Goal: Task Accomplishment & Management: Use online tool/utility

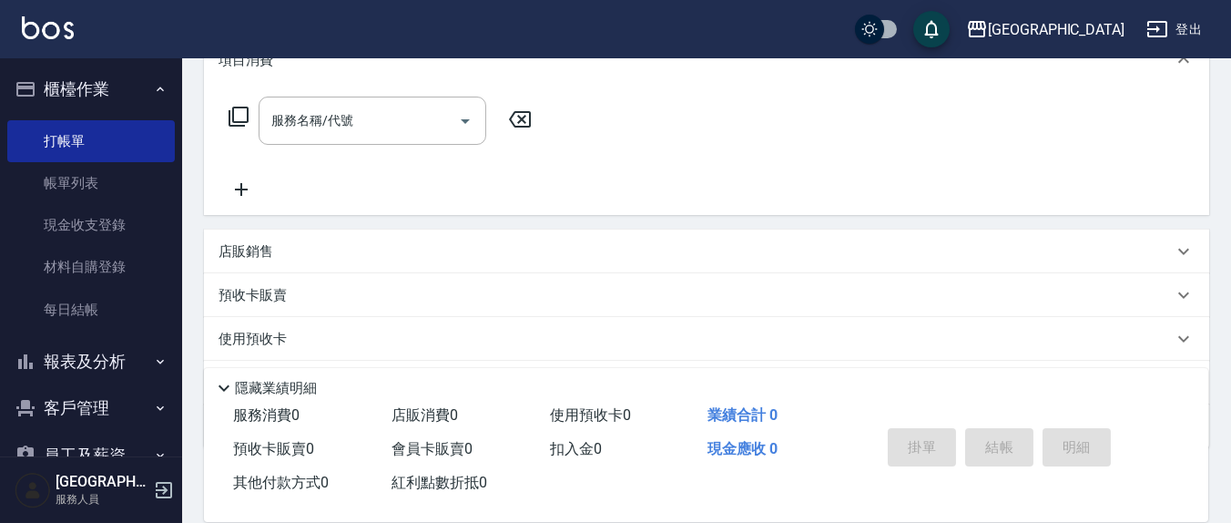
scroll to position [365, 0]
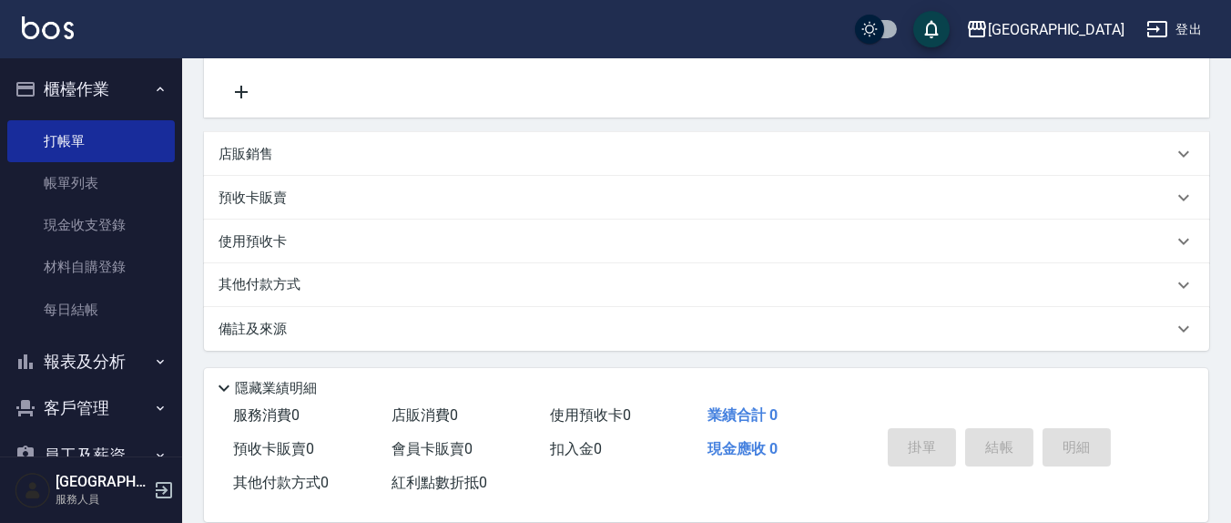
click at [279, 148] on div "店販銷售" at bounding box center [696, 154] width 955 height 19
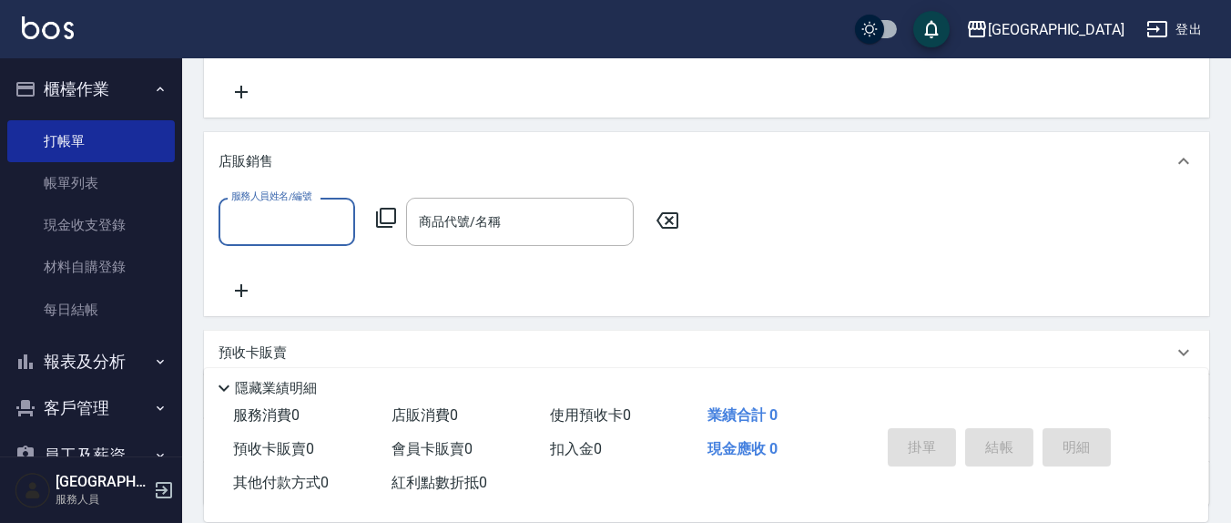
scroll to position [0, 0]
click at [475, 227] on div "商品代號/名稱 商品代號/名稱" at bounding box center [520, 222] width 228 height 48
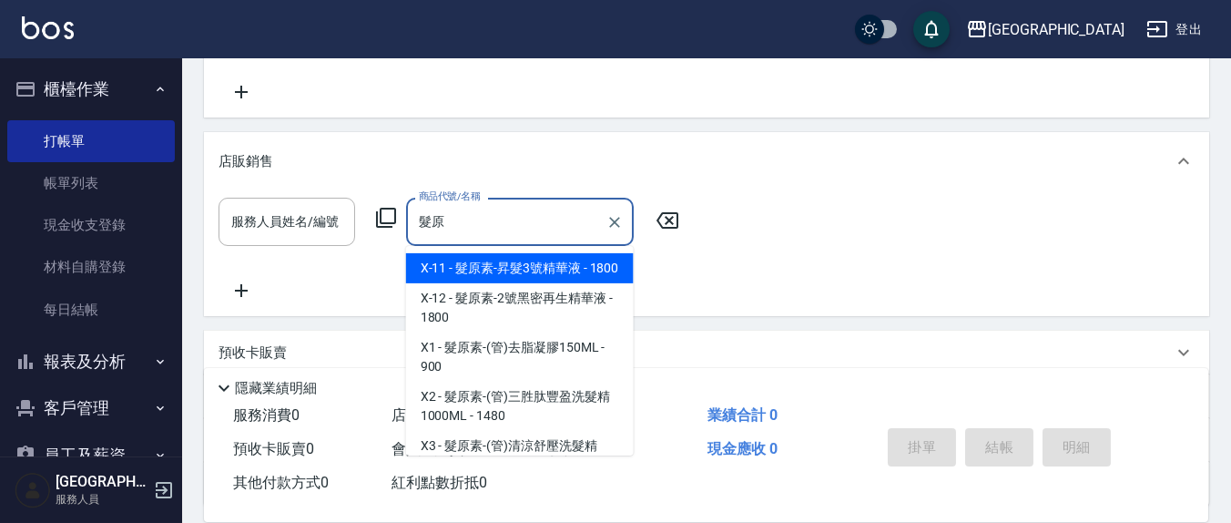
type input "髮"
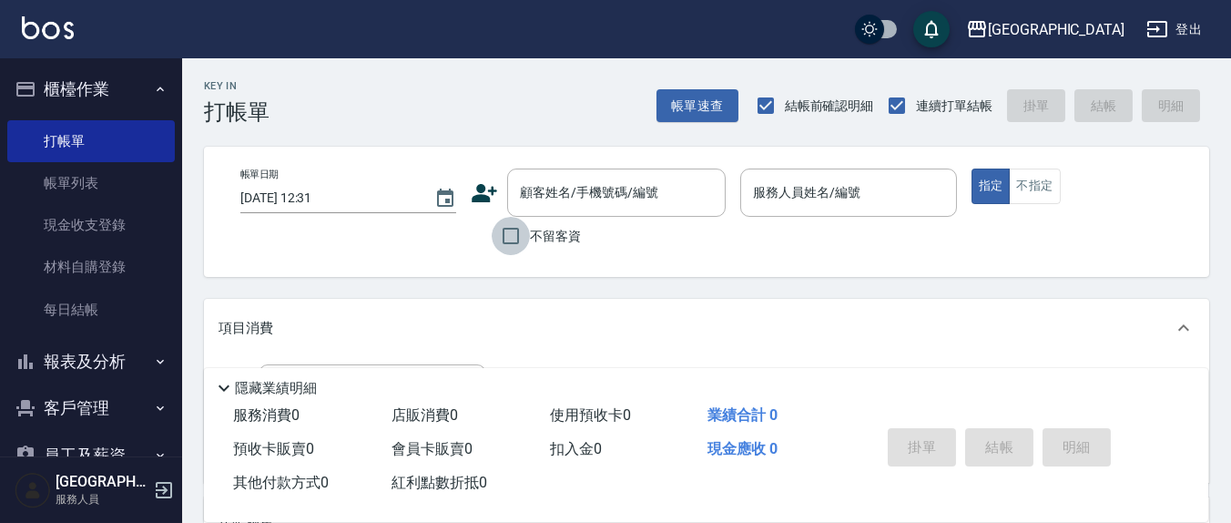
click at [526, 233] on input "不留客資" at bounding box center [511, 236] width 38 height 38
checkbox input "true"
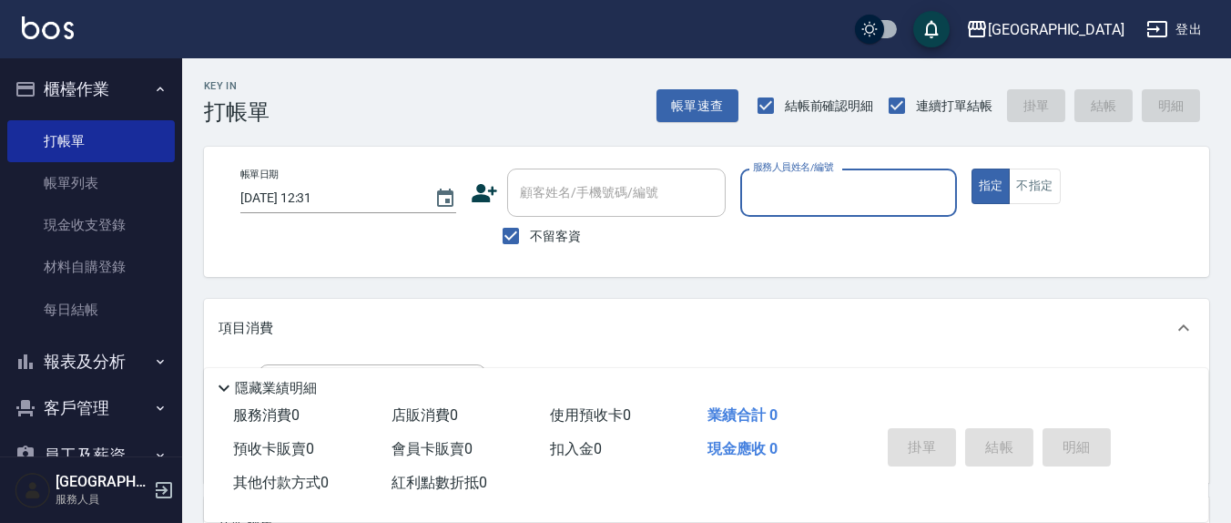
click at [748, 207] on div "服務人員姓名/編號" at bounding box center [848, 192] width 216 height 48
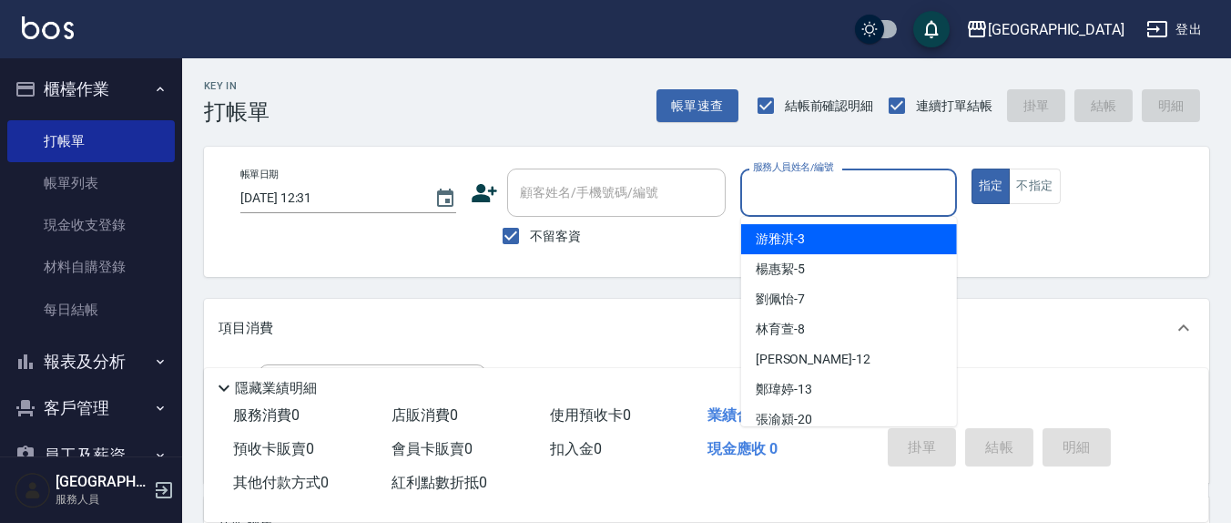
click at [821, 186] on input "服務人員姓名/編號" at bounding box center [848, 193] width 199 height 32
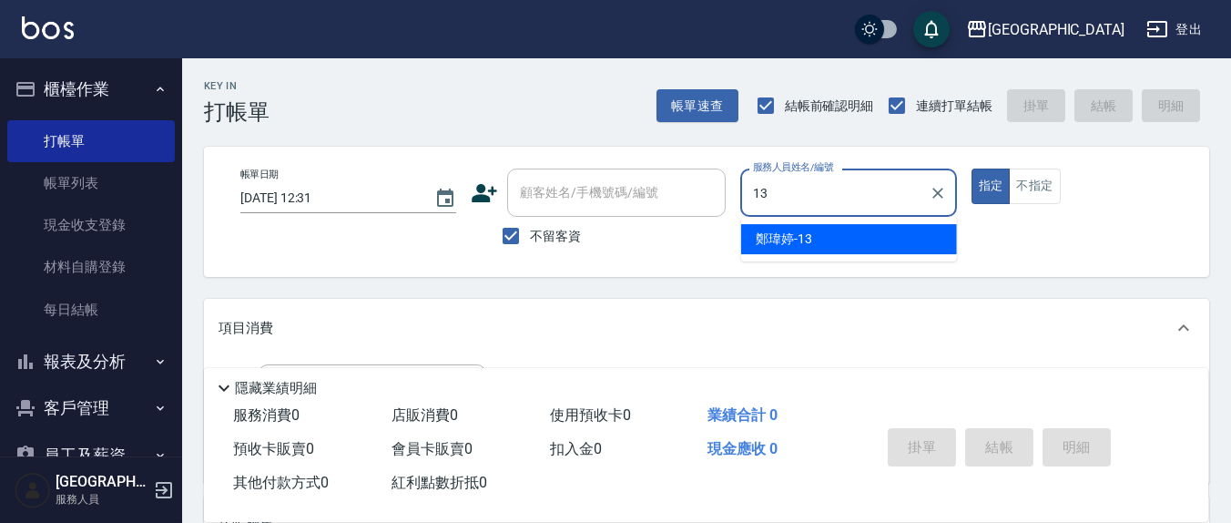
type input "13"
type button "true"
type input "鄭瑋婷-13"
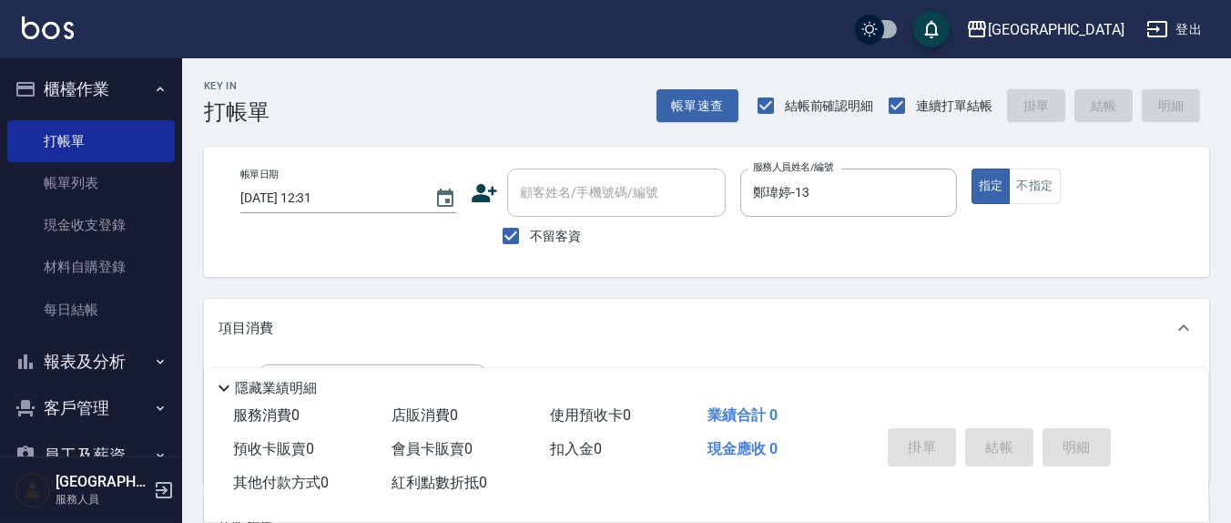
scroll to position [189, 0]
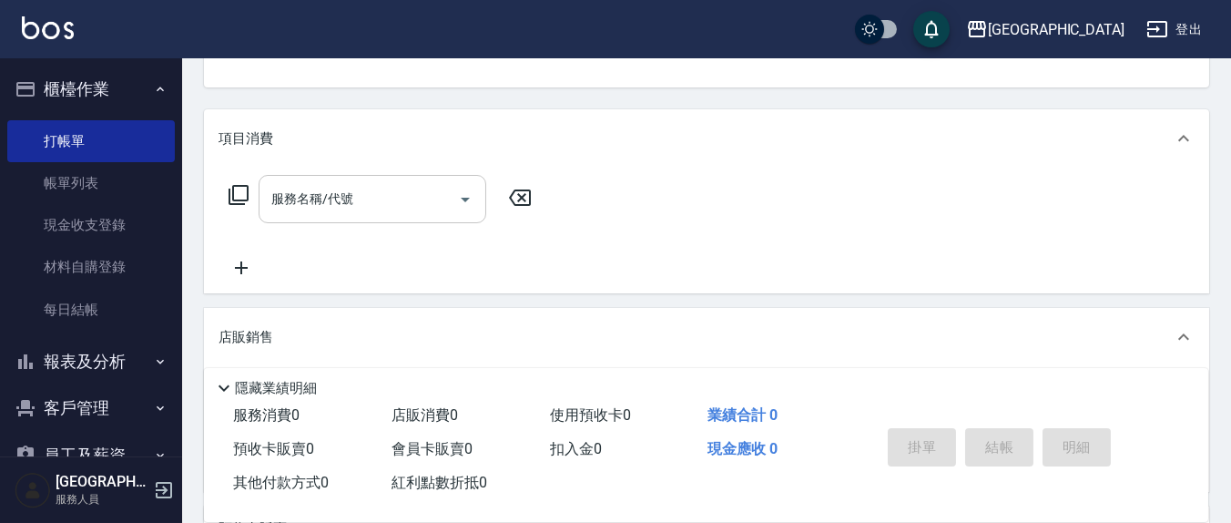
click at [414, 192] on input "服務名稱/代號" at bounding box center [359, 199] width 184 height 32
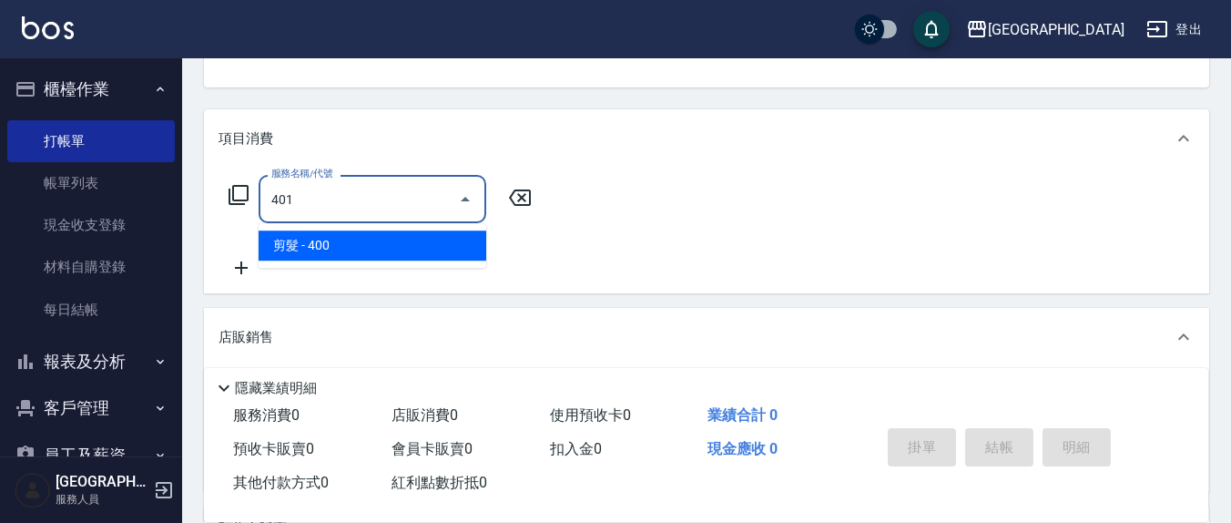
type input "剪髮(401)"
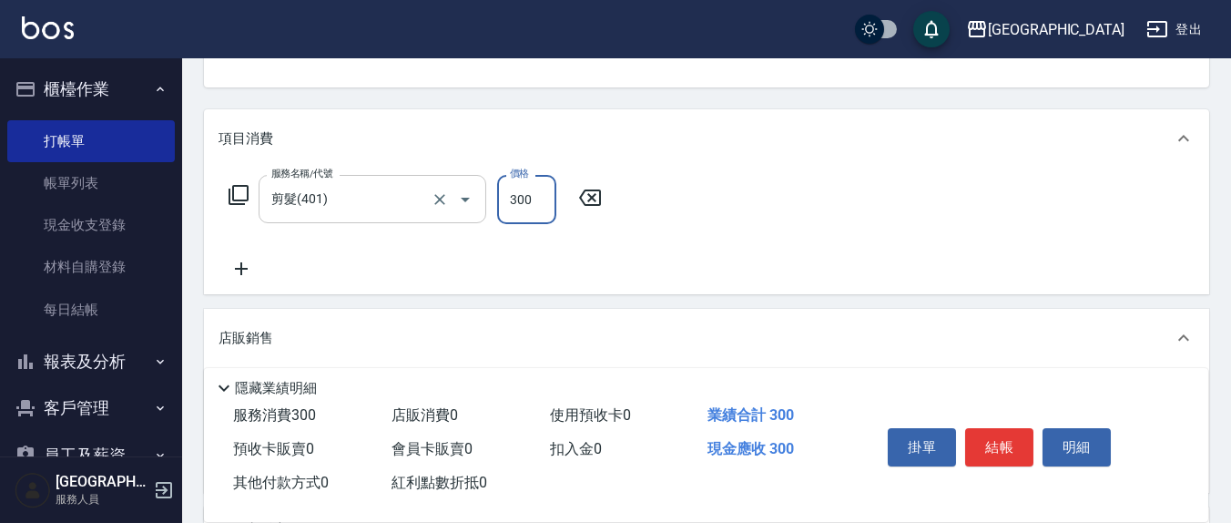
type input "300"
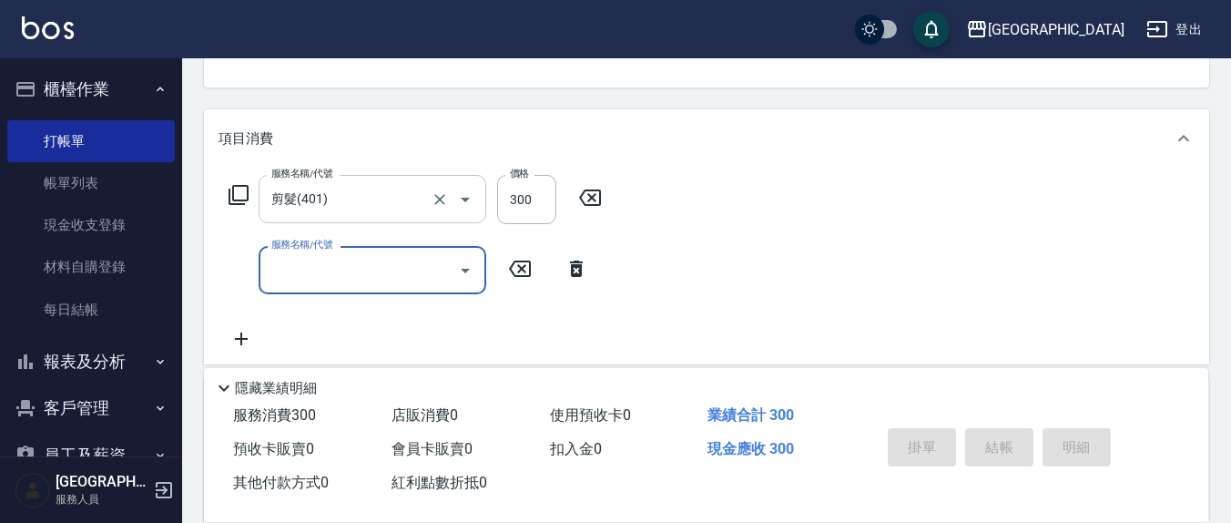
type input "[DATE] 13:23"
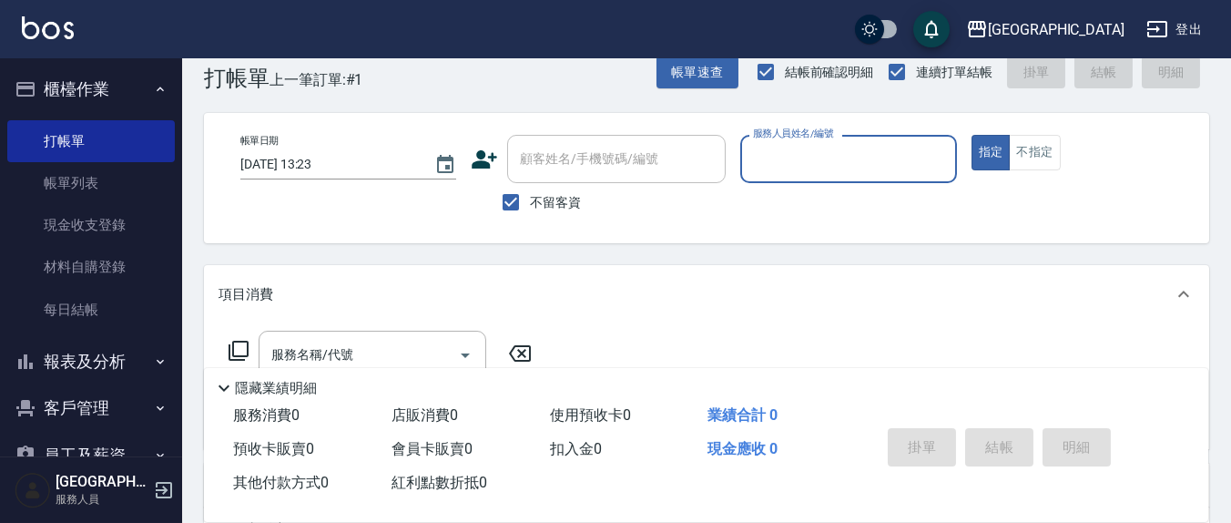
scroll to position [0, 0]
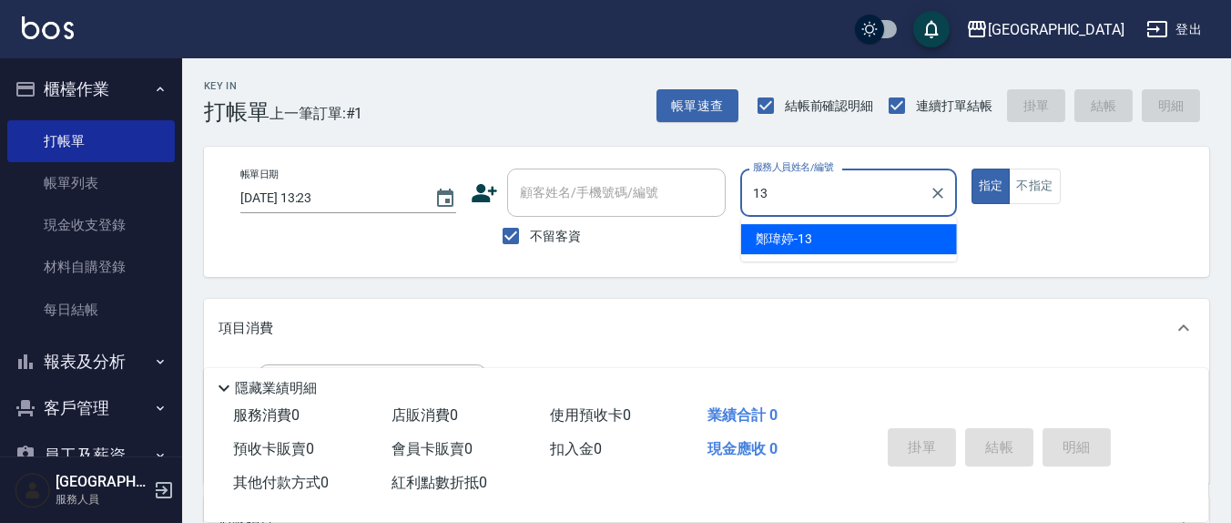
type input "鄭瑋婷-13"
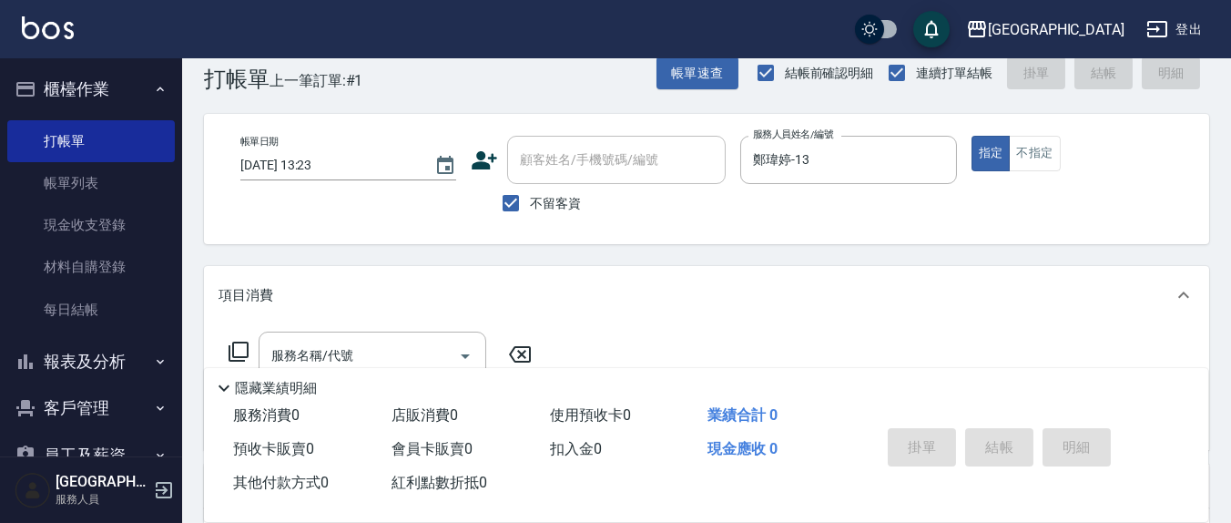
scroll to position [189, 0]
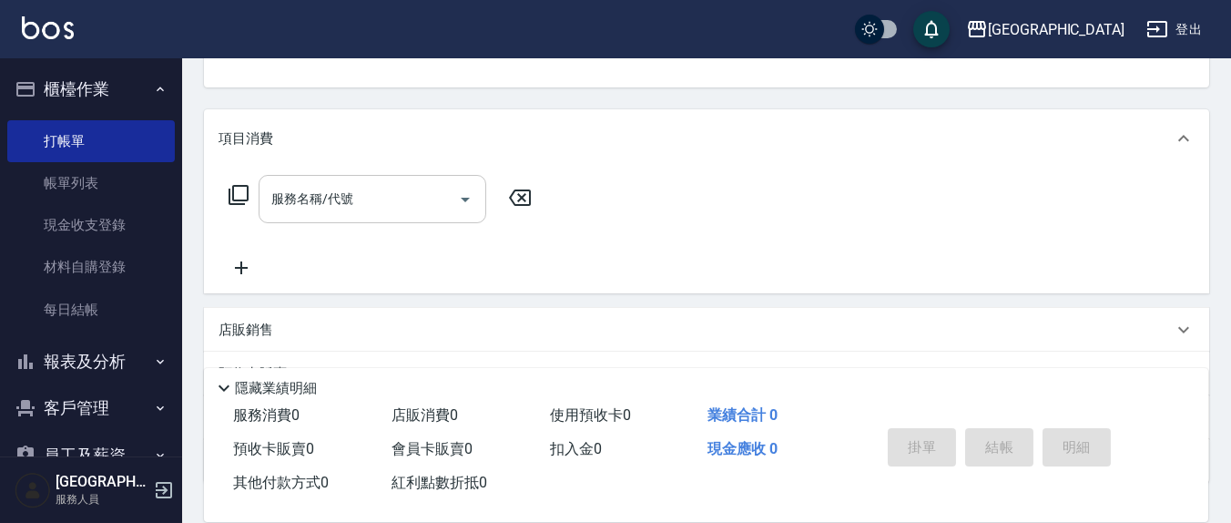
click at [362, 205] on input "服務名稱/代號" at bounding box center [359, 199] width 184 height 32
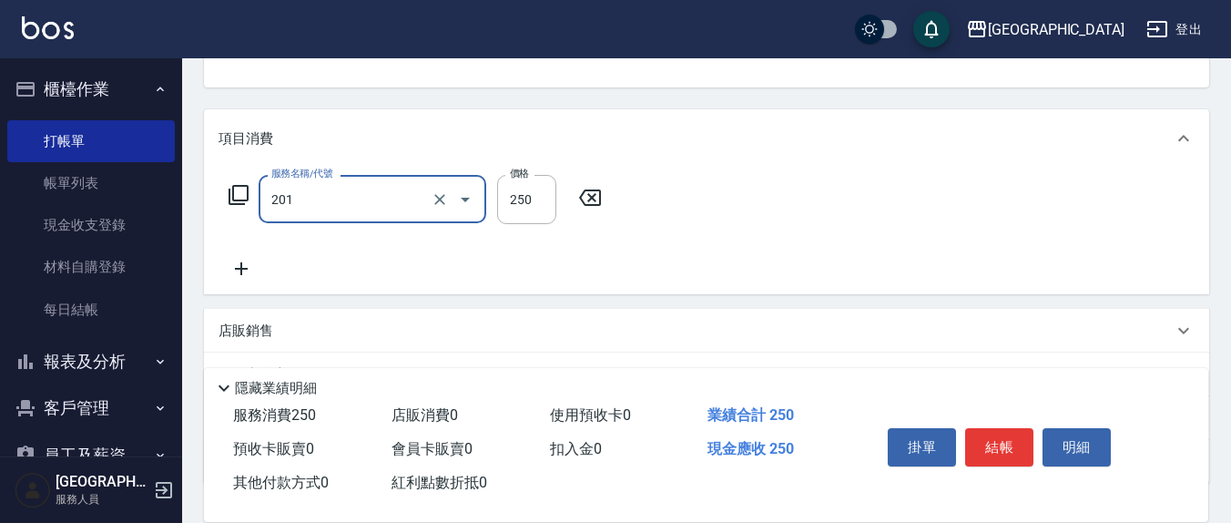
type input "洗髮(201)"
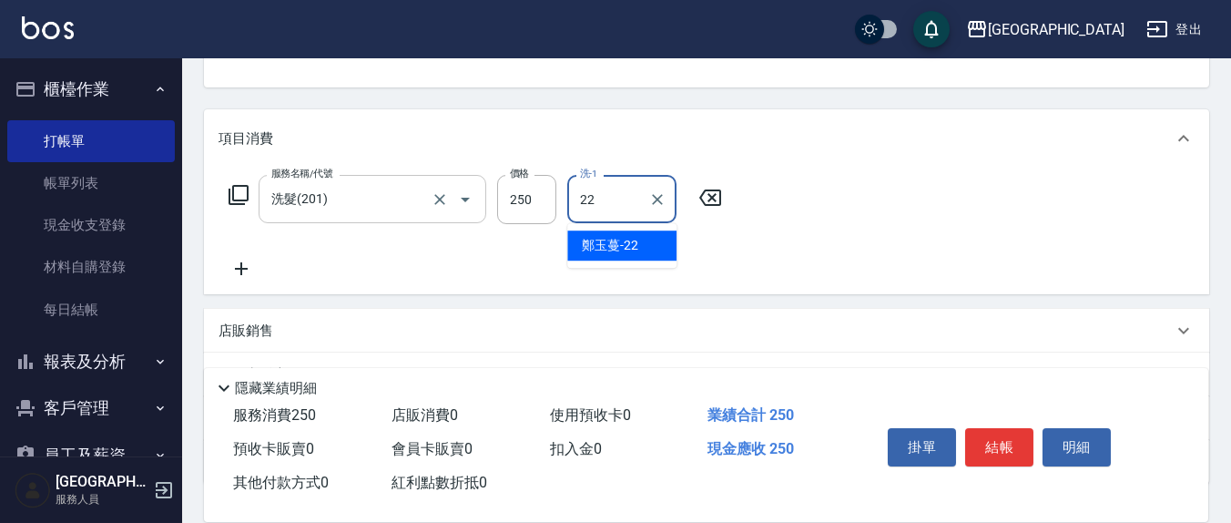
type input "鄭玉蔓-22"
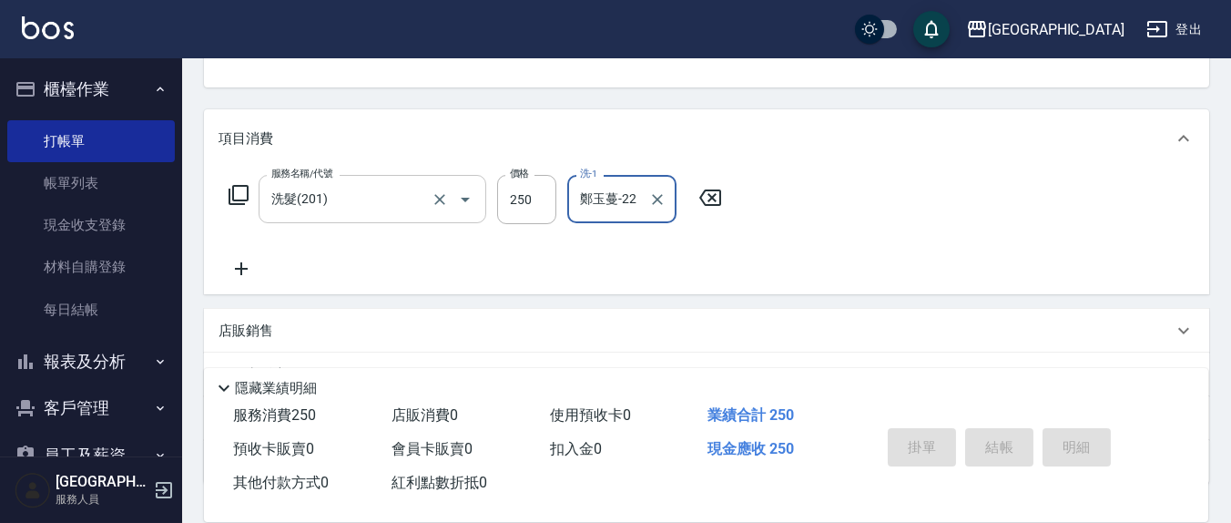
type input "[DATE] 13:24"
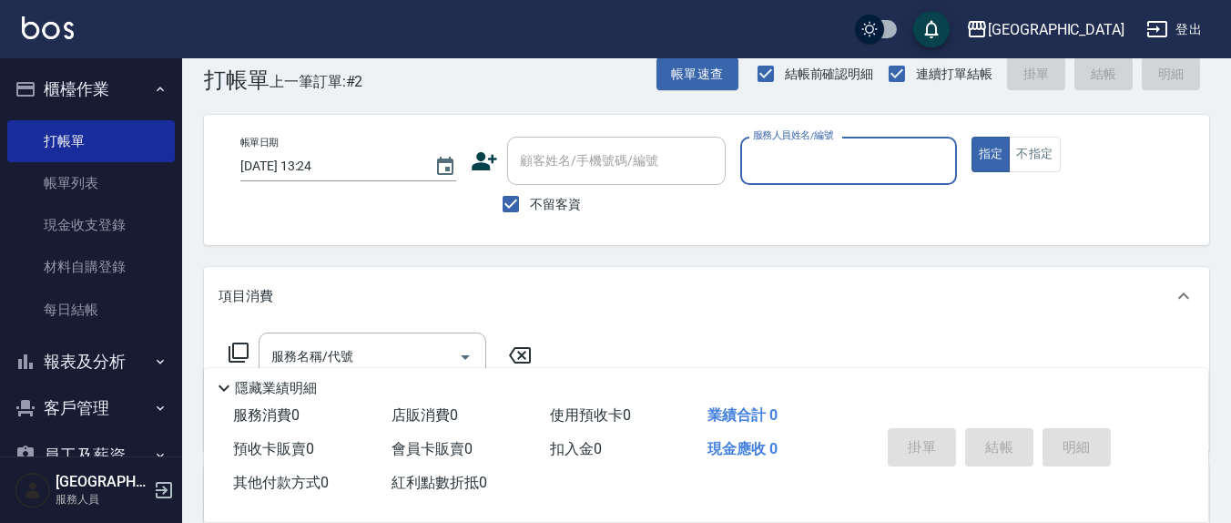
scroll to position [0, 0]
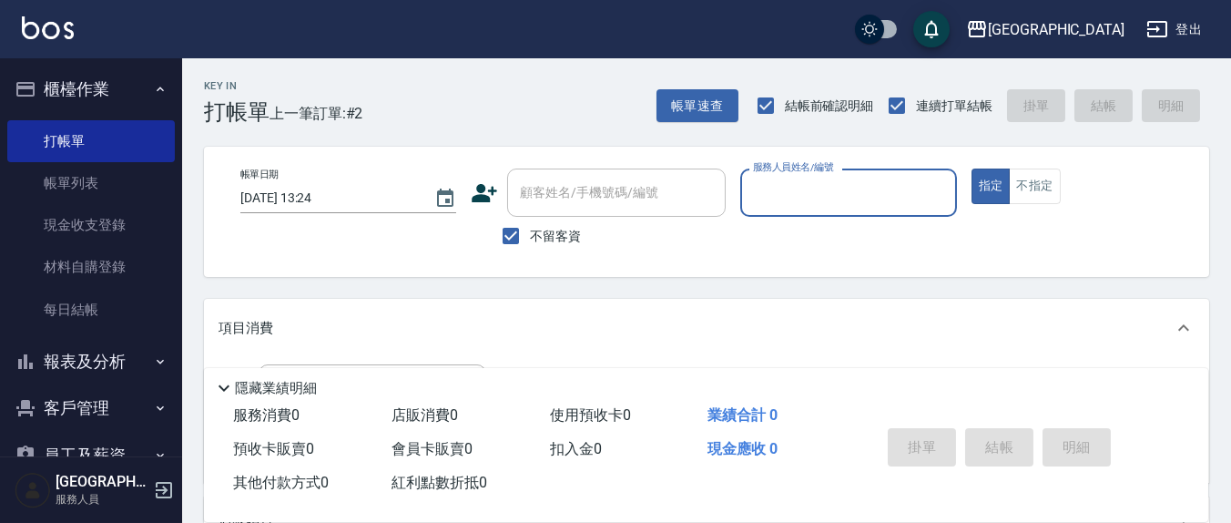
click at [786, 209] on div "服務人員姓名/編號" at bounding box center [848, 192] width 216 height 48
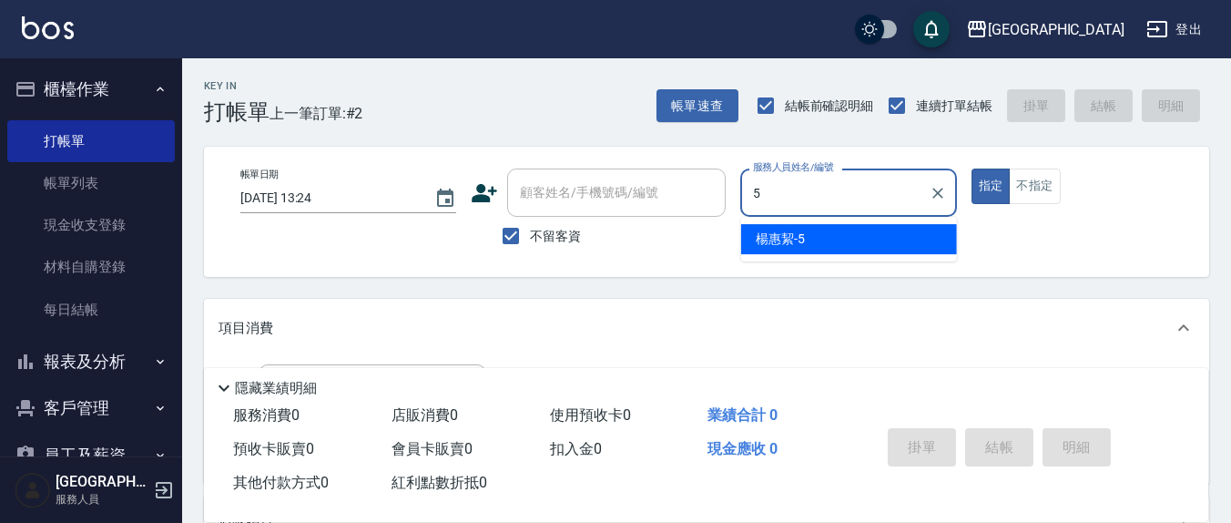
type input "[PERSON_NAME]5"
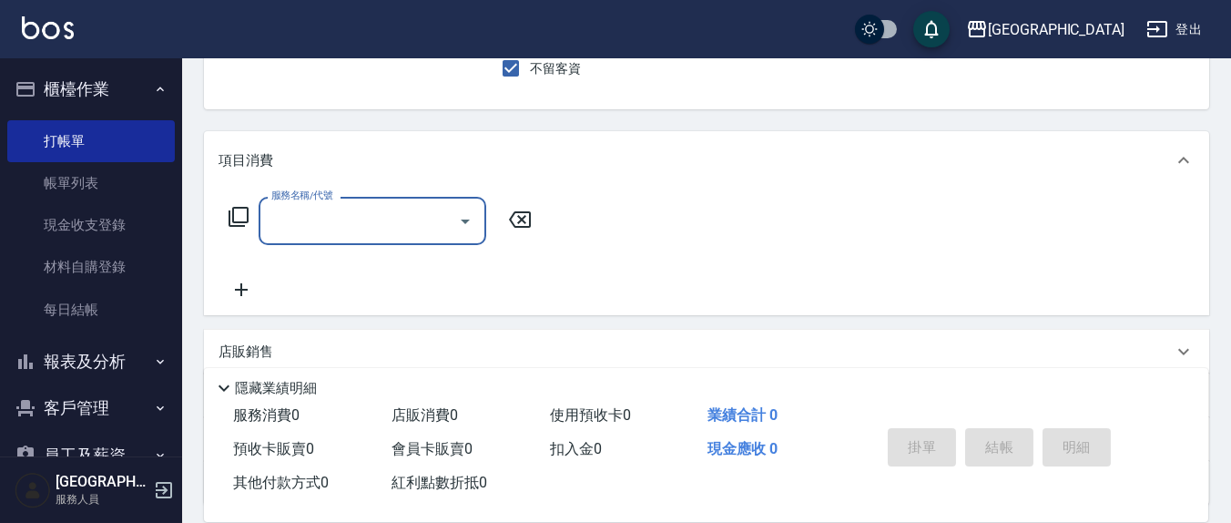
scroll to position [189, 0]
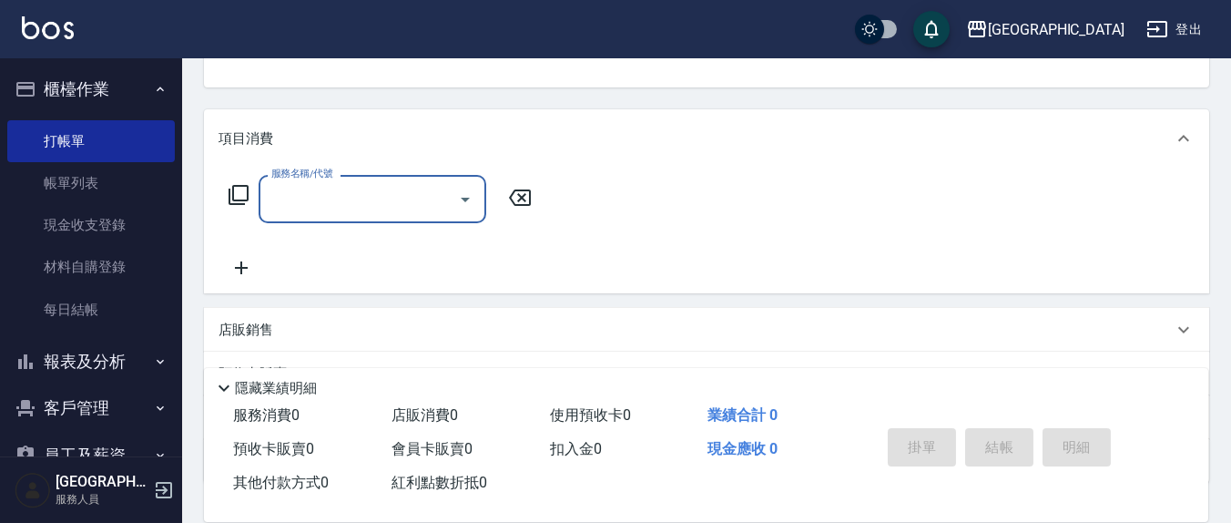
click at [370, 183] on input "服務名稱/代號" at bounding box center [359, 199] width 184 height 32
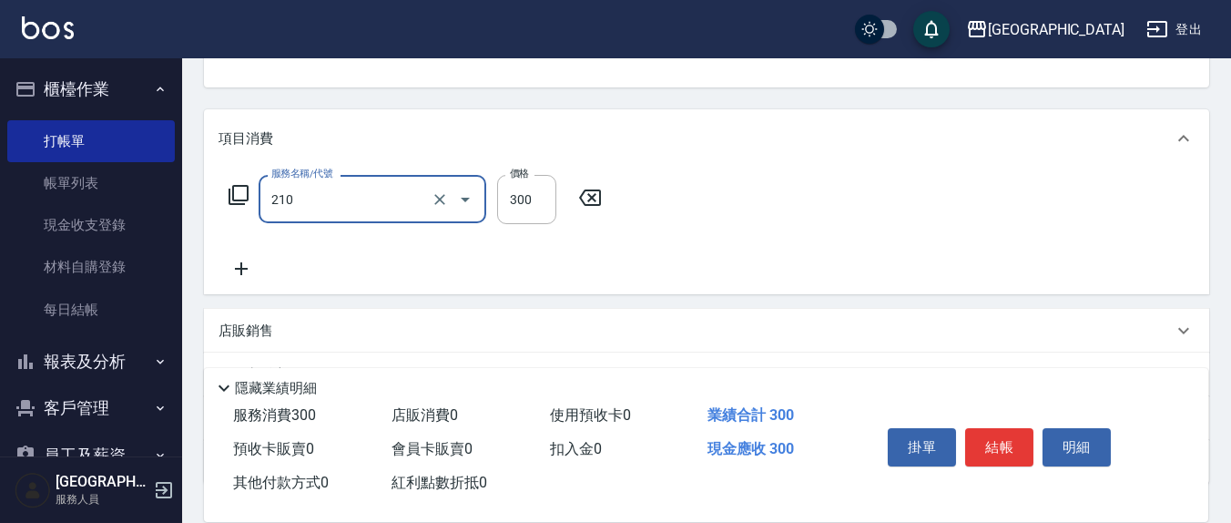
type input "歐娜洗髮精(210)"
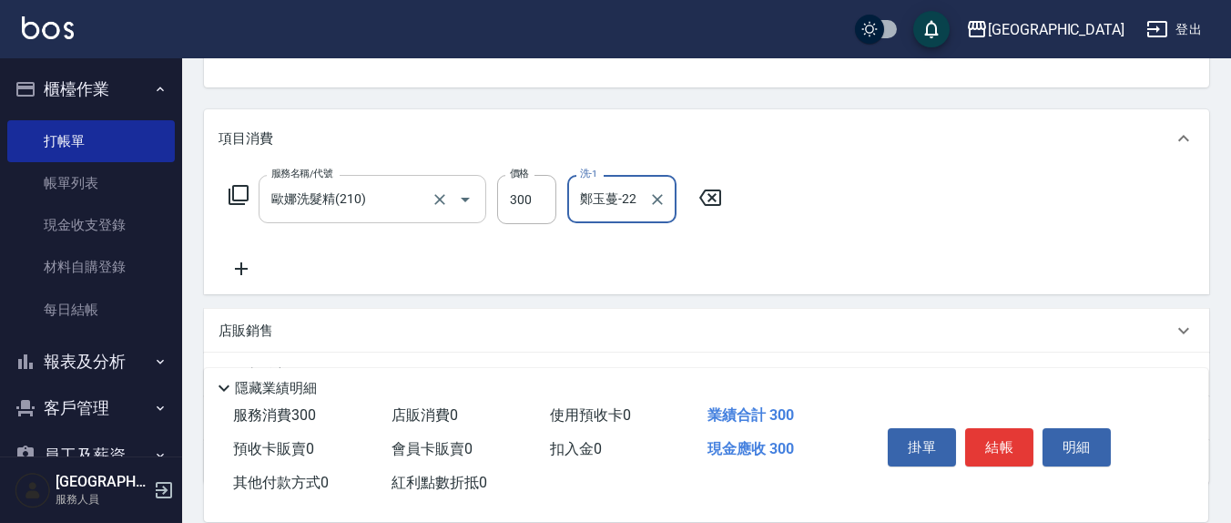
type input "鄭玉蔓-22"
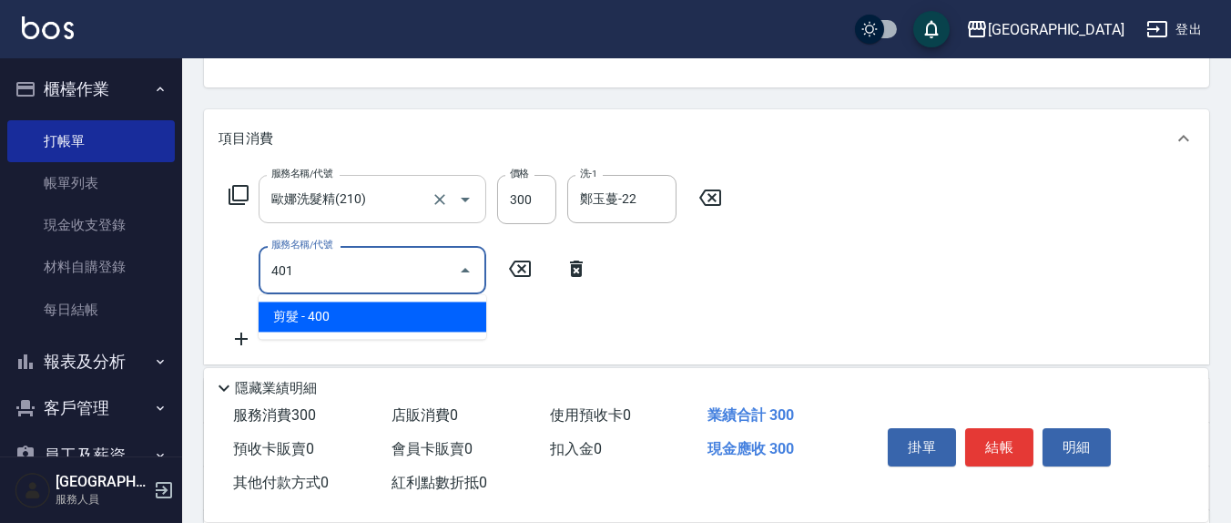
type input "剪髮(401)"
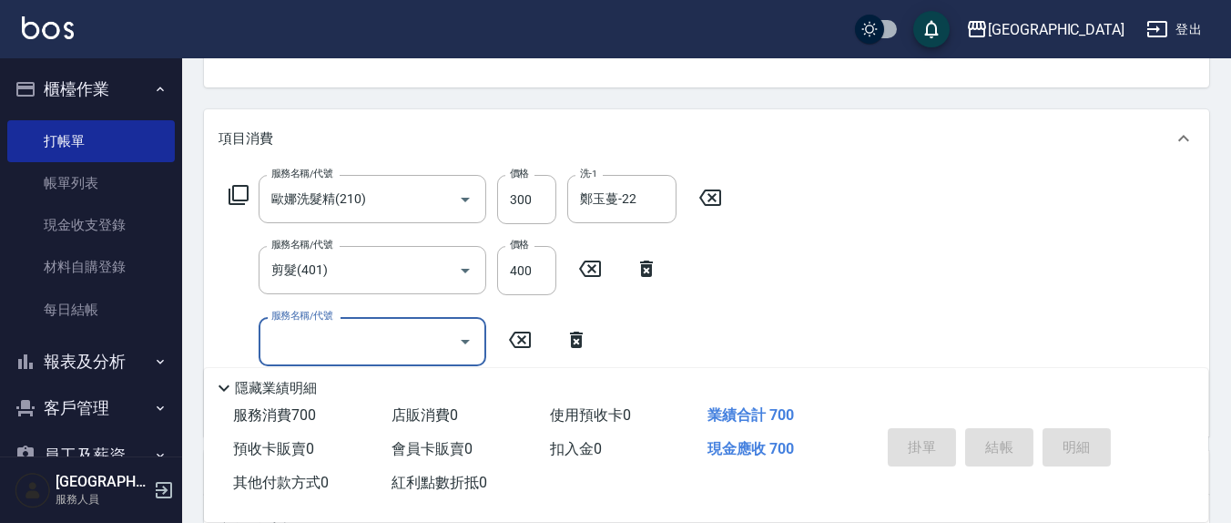
scroll to position [176, 0]
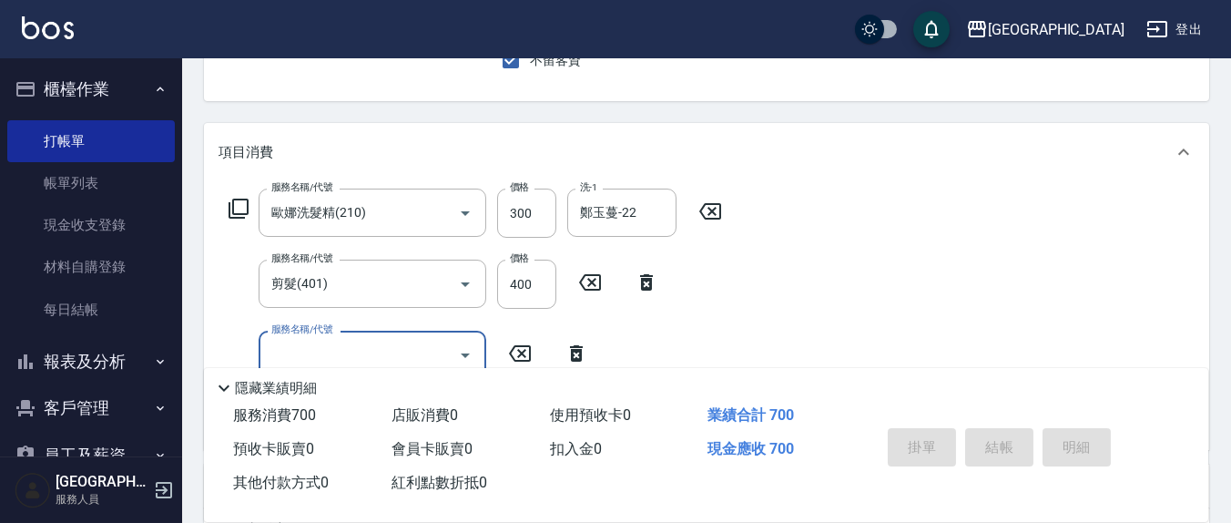
type input "[DATE] 13:28"
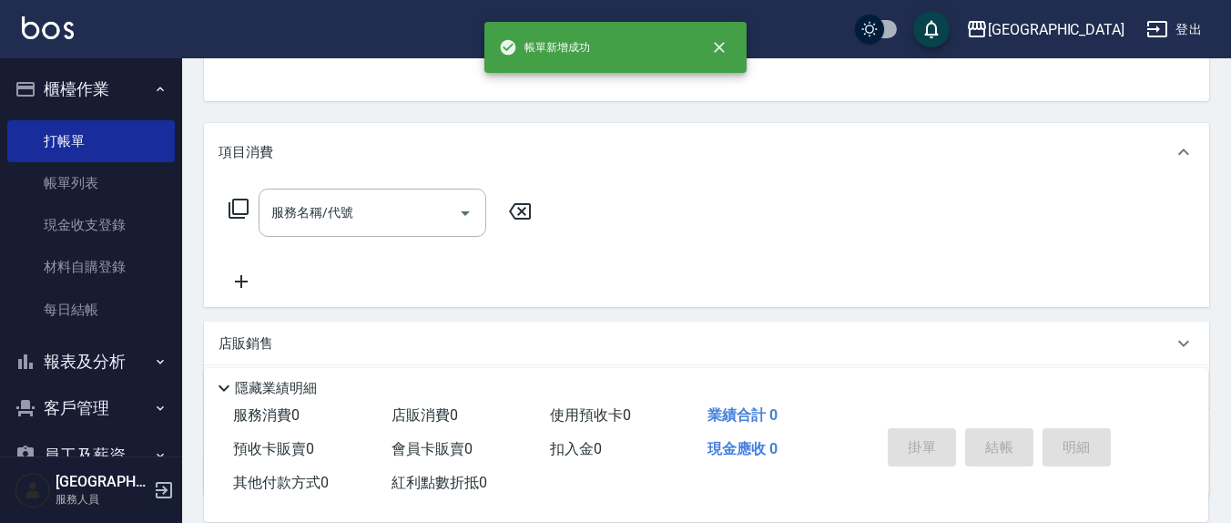
scroll to position [0, 0]
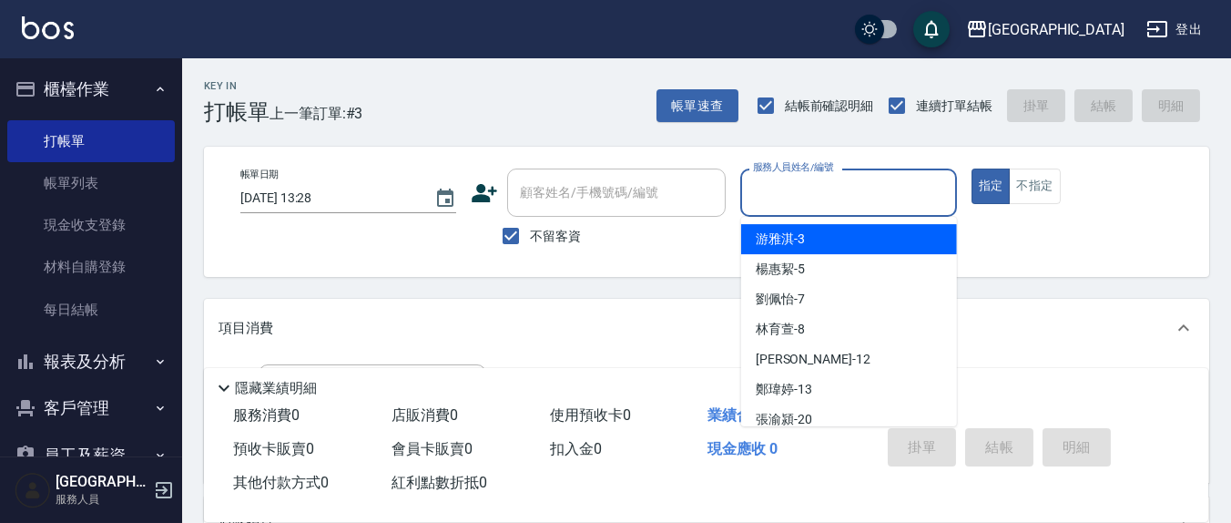
click at [807, 207] on input "服務人員姓名/編號" at bounding box center [848, 193] width 199 height 32
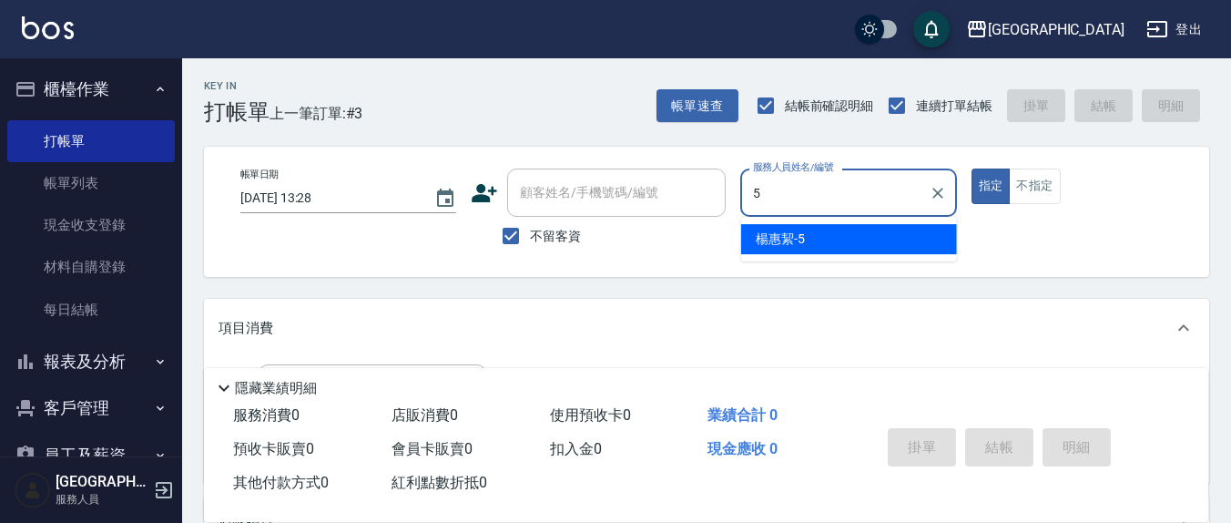
type input "[PERSON_NAME]5"
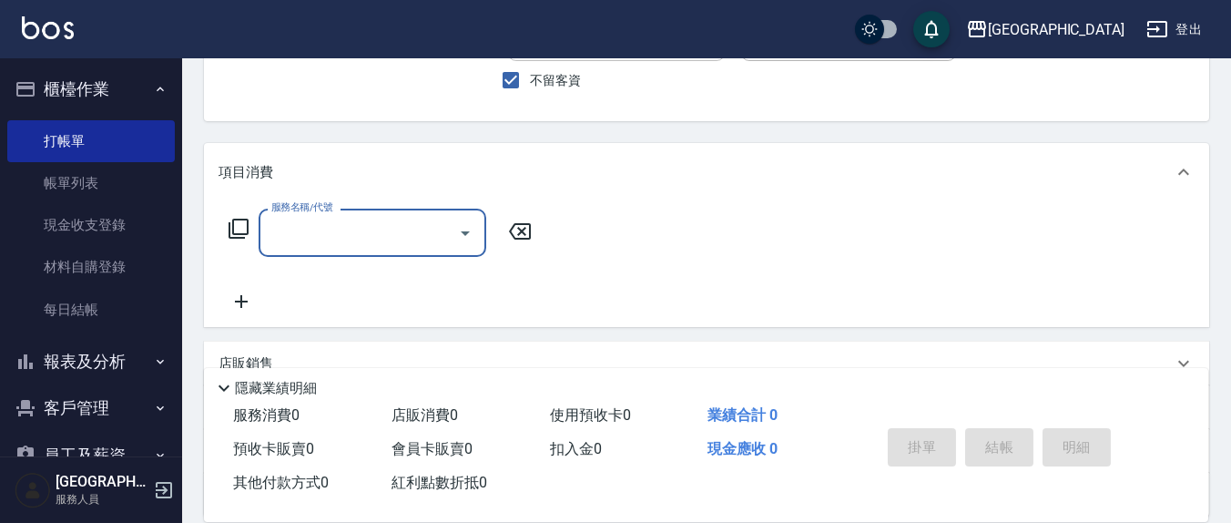
scroll to position [189, 0]
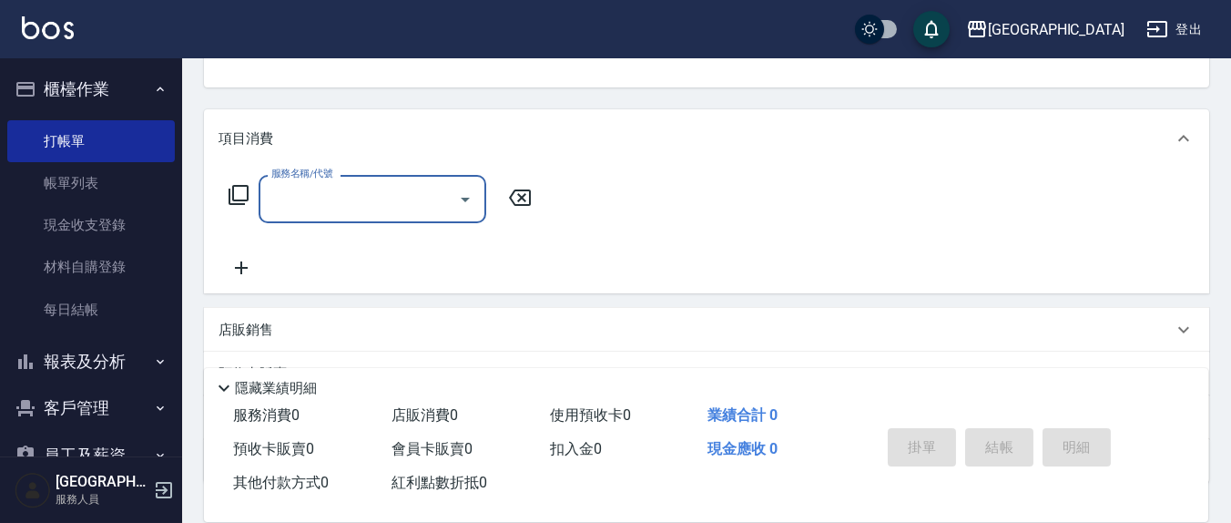
drag, startPoint x: 367, startPoint y: 202, endPoint x: 349, endPoint y: 210, distance: 20.0
click at [357, 206] on input "服務名稱/代號" at bounding box center [359, 199] width 184 height 32
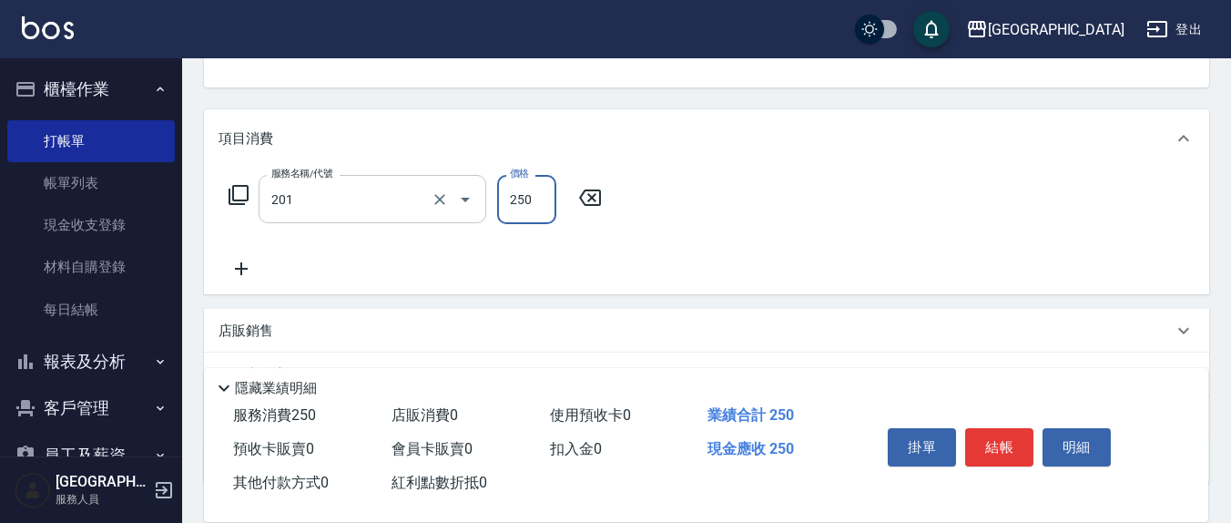
type input "洗髮(201)"
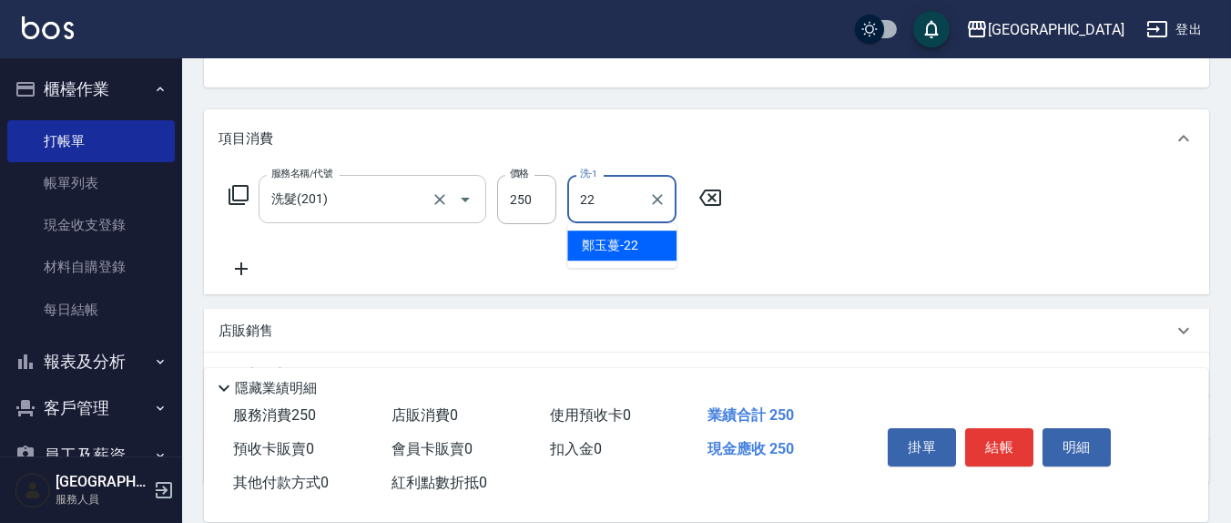
type input "鄭玉蔓-22"
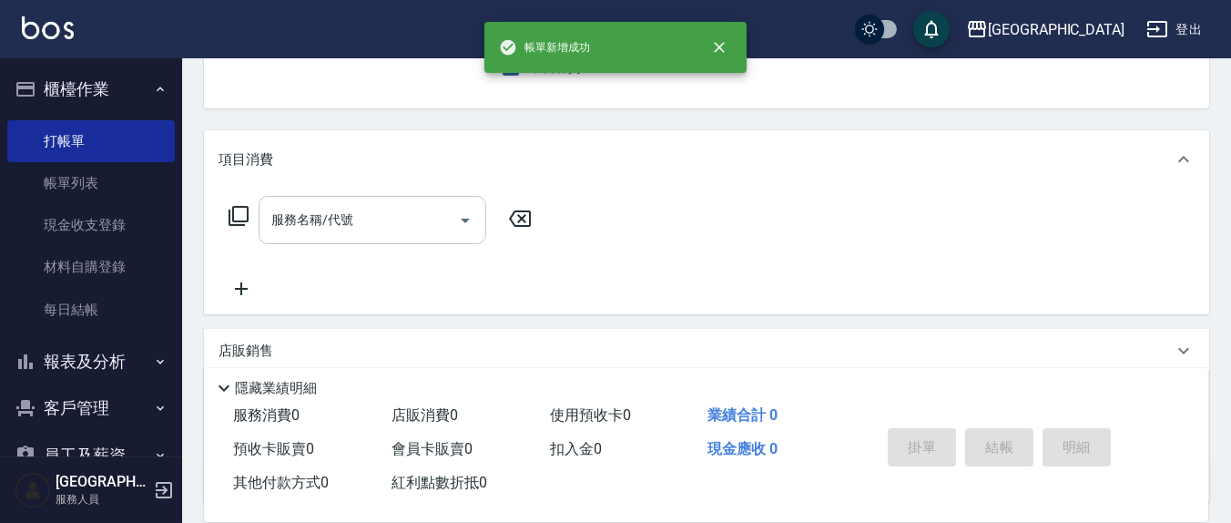
scroll to position [0, 0]
